Goal: Transaction & Acquisition: Purchase product/service

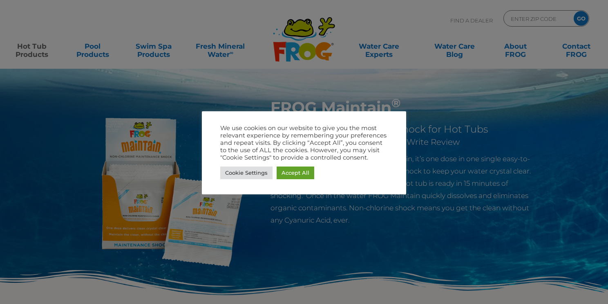
click at [133, 86] on div at bounding box center [304, 152] width 608 height 304
click at [38, 96] on div at bounding box center [304, 152] width 608 height 304
click at [286, 174] on link "Accept All" at bounding box center [296, 172] width 38 height 13
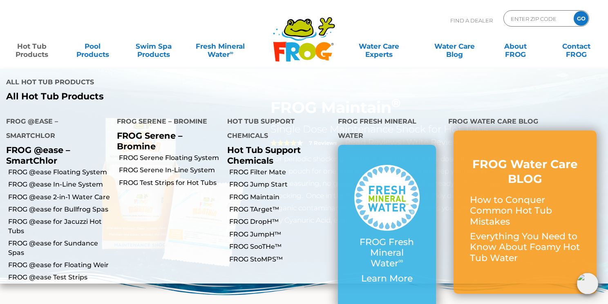
click at [36, 54] on link "Hot Tub Products" at bounding box center [31, 46] width 47 height 16
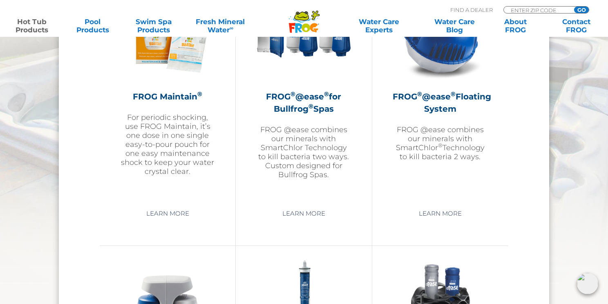
scroll to position [982, 0]
click at [444, 109] on h2 "FROG ® @ease ® Floating System" at bounding box center [440, 102] width 95 height 25
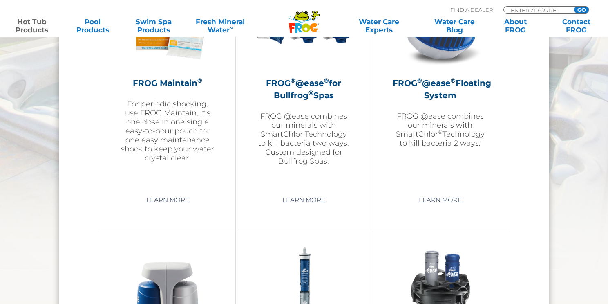
scroll to position [982, 0]
